Goal: Information Seeking & Learning: Learn about a topic

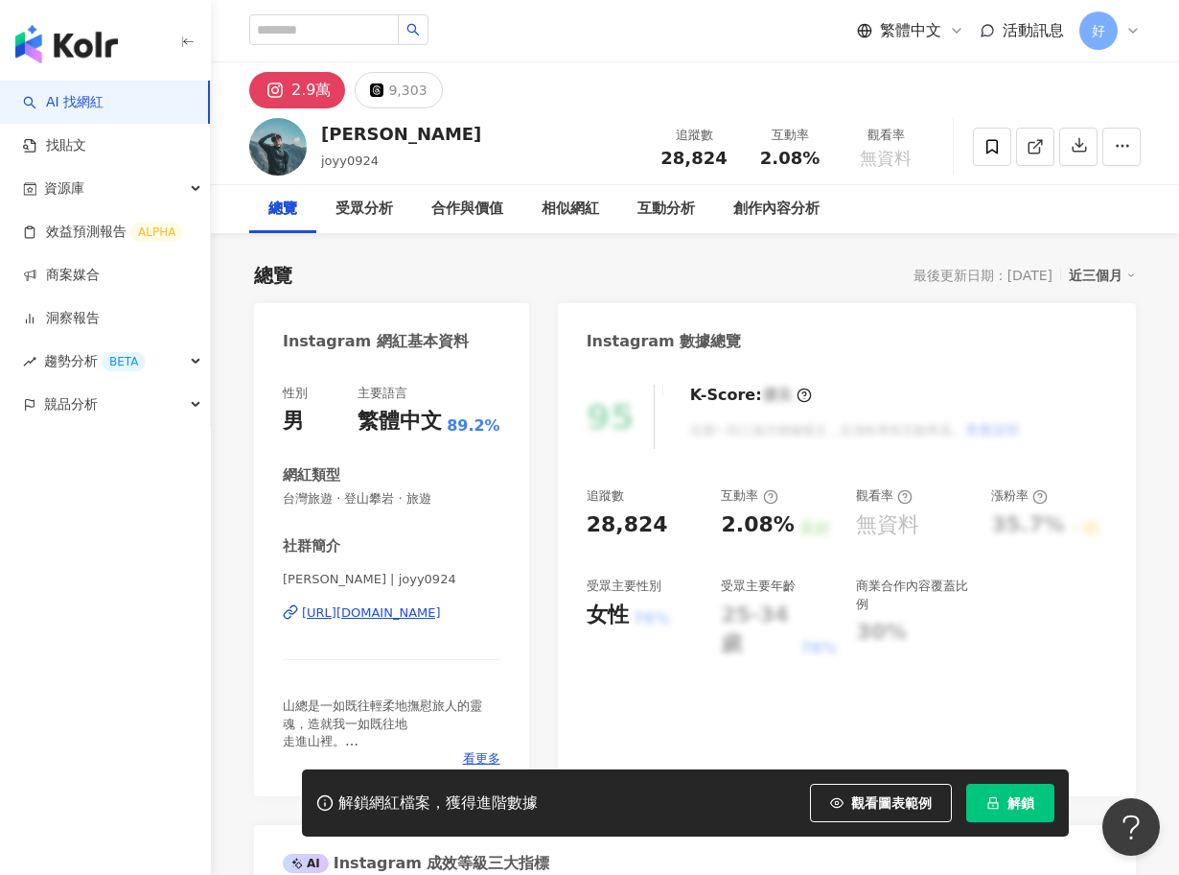
click at [405, 606] on div "https://www.instagram.com/joyy0924/" at bounding box center [371, 612] width 139 height 17
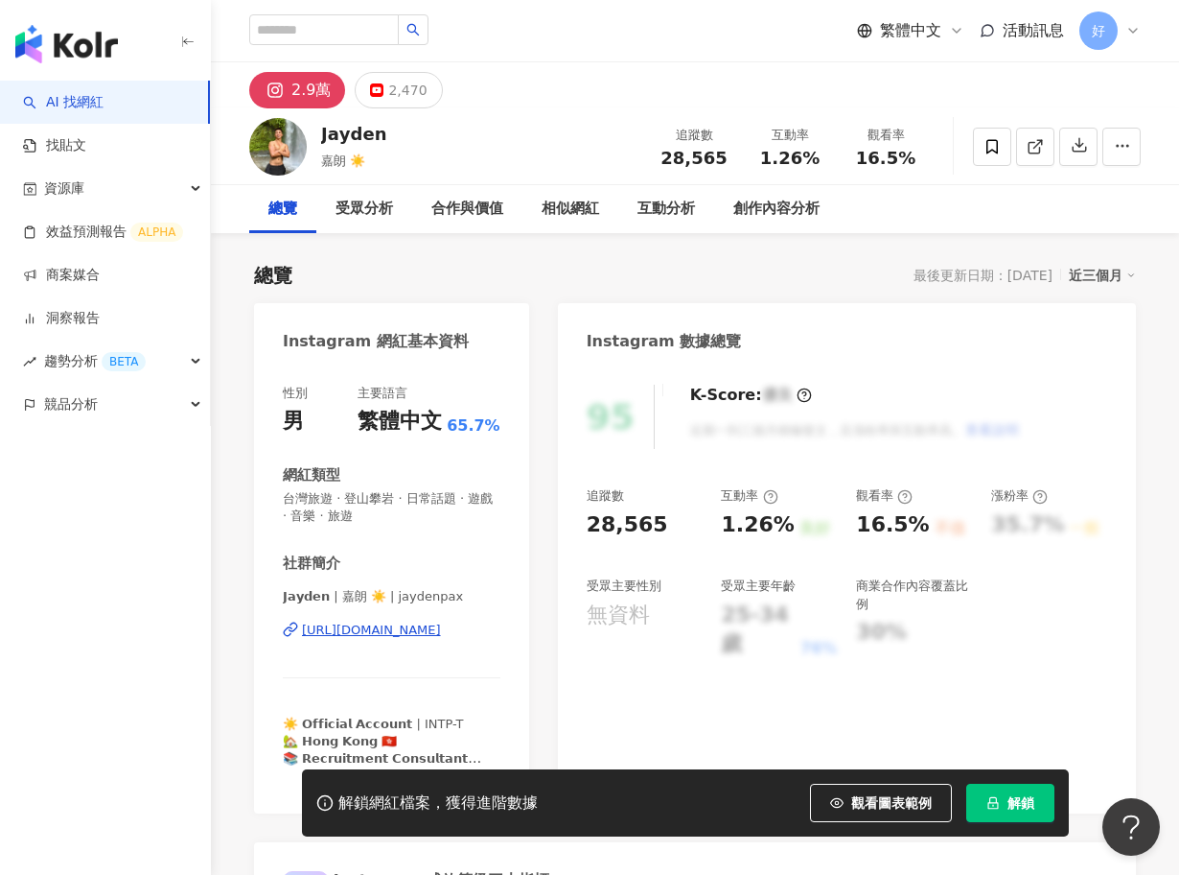
click at [432, 633] on div "[URL][DOMAIN_NAME]" at bounding box center [371, 629] width 139 height 17
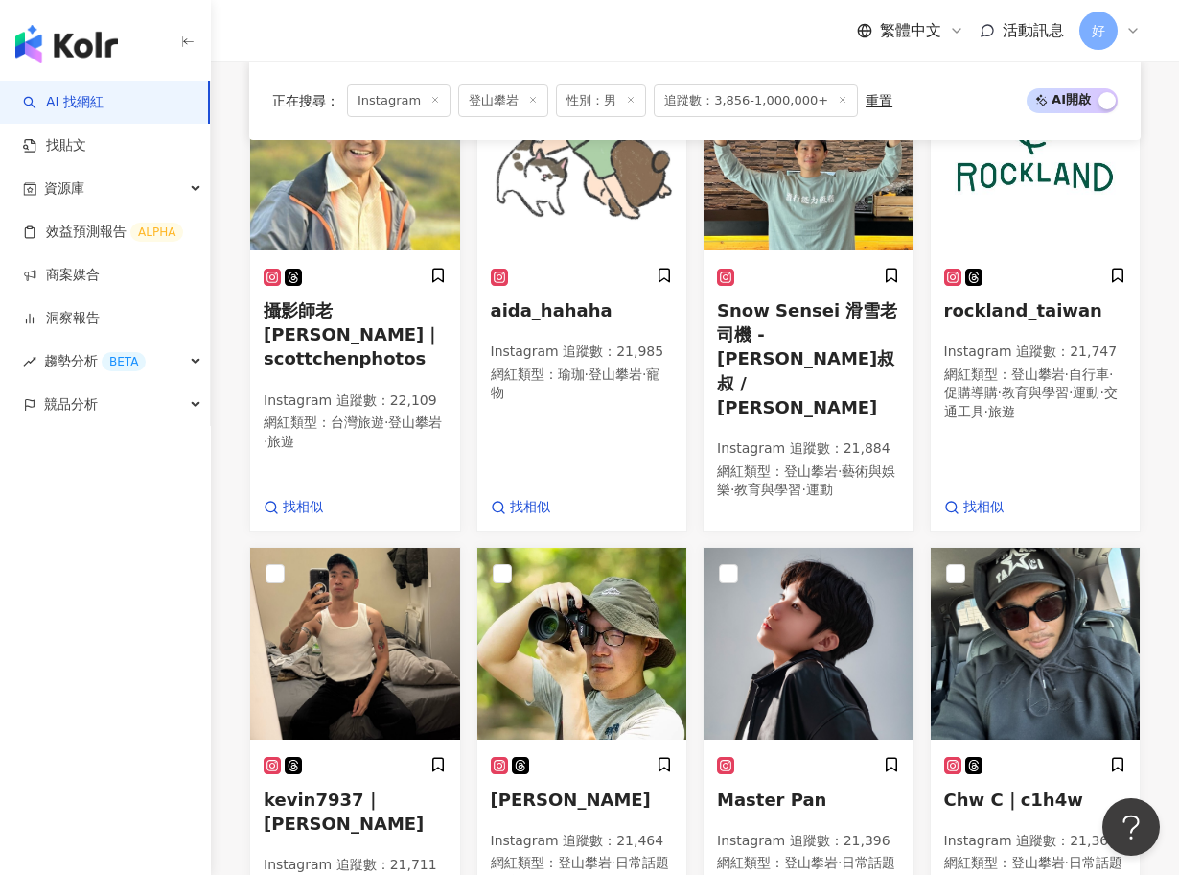
scroll to position [1239, 0]
